Goal: Information Seeking & Learning: Understand process/instructions

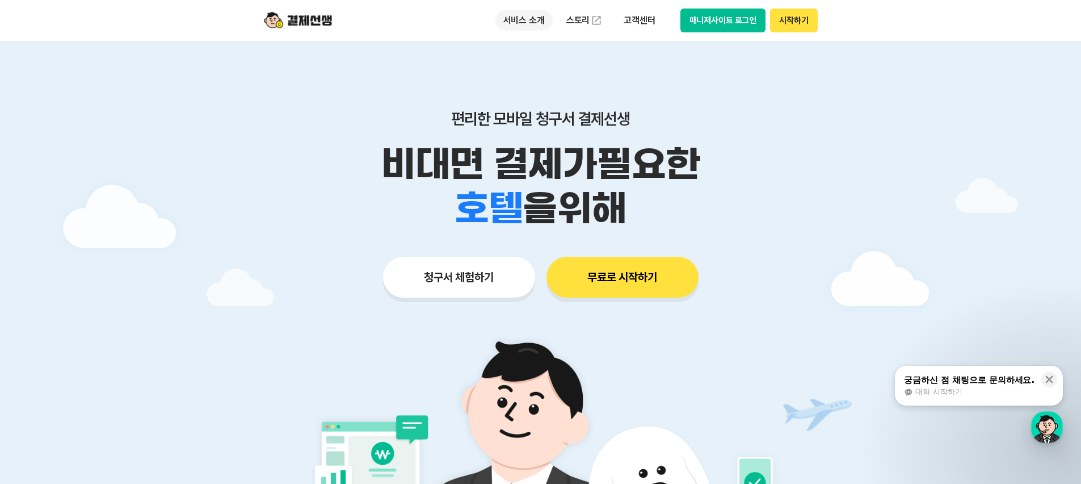
click at [525, 23] on p "서비스 소개" at bounding box center [524, 20] width 57 height 20
click at [481, 284] on button "청구서 체험하기" at bounding box center [459, 277] width 152 height 41
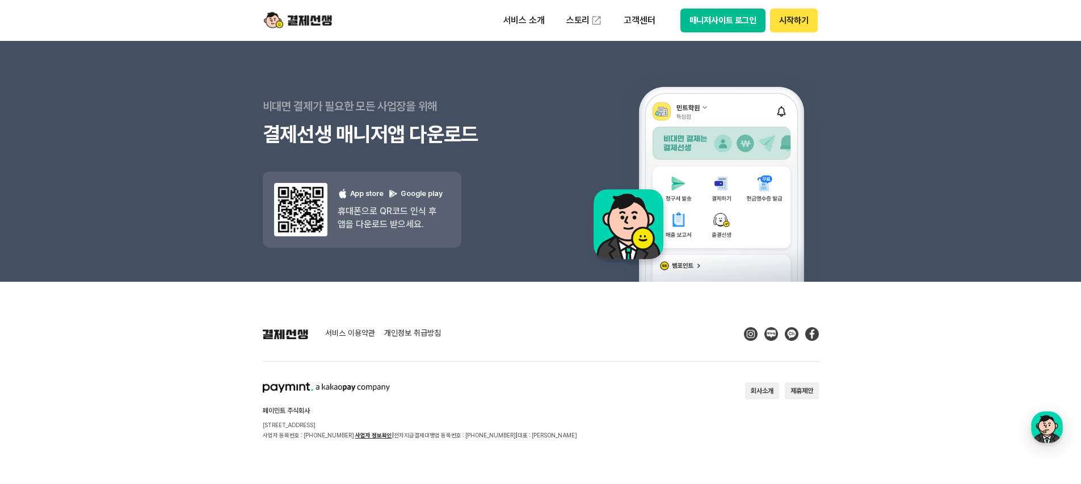
scroll to position [10204, 0]
